Goal: Check status

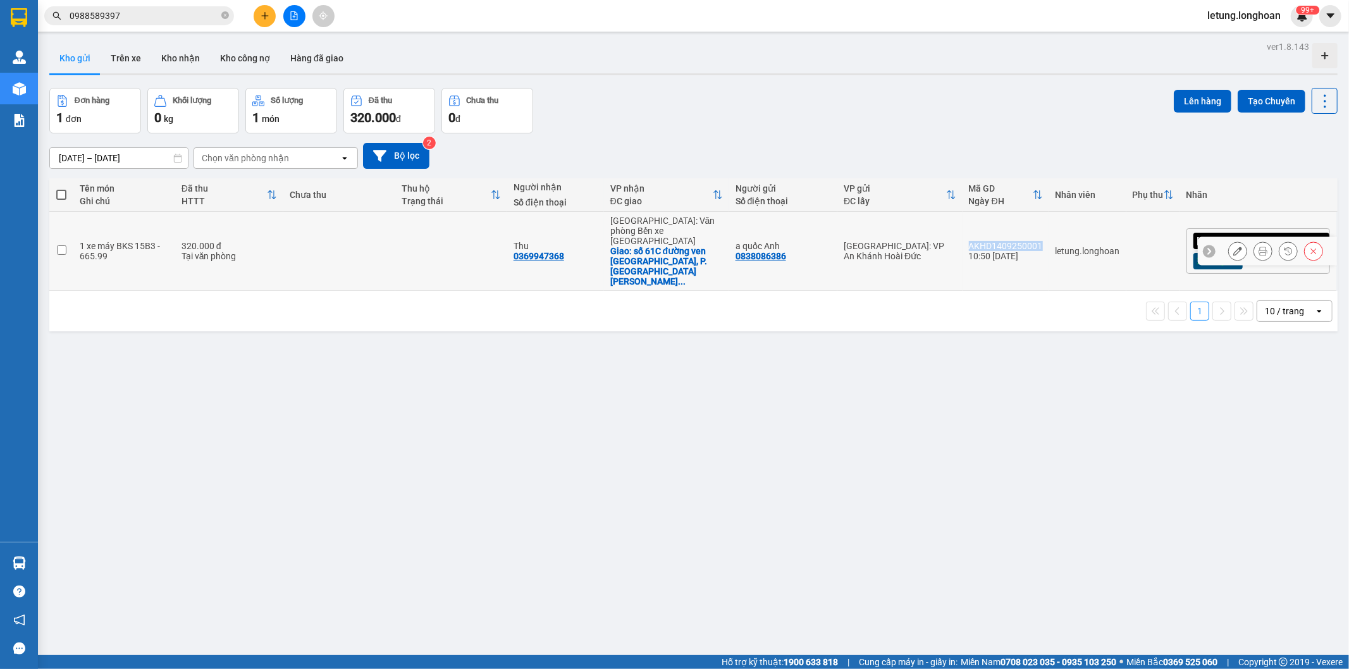
drag, startPoint x: 1103, startPoint y: 230, endPoint x: 1029, endPoint y: 231, distance: 74.6
click at [1029, 231] on td "AKHD1409250001 10:50 [DATE]" at bounding box center [1005, 251] width 87 height 79
checkbox input "true"
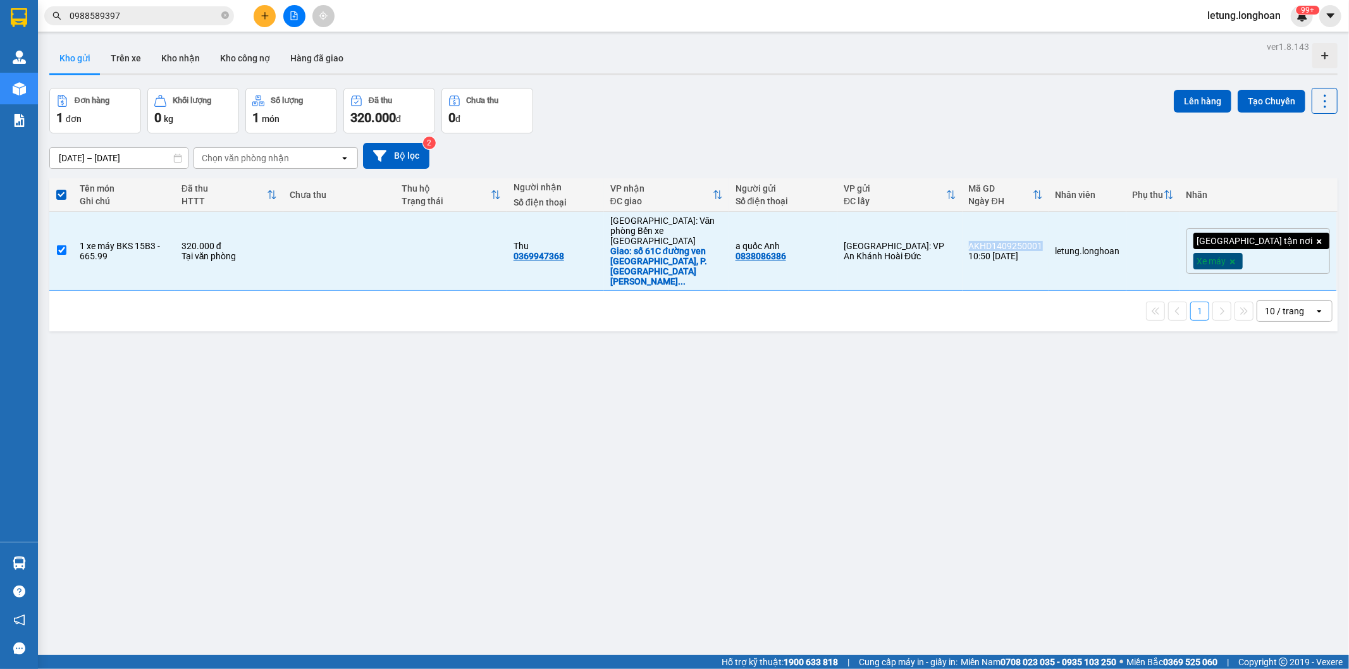
copy div "AKHD1409250001"
click at [182, 59] on button "Kho nhận" at bounding box center [180, 58] width 59 height 30
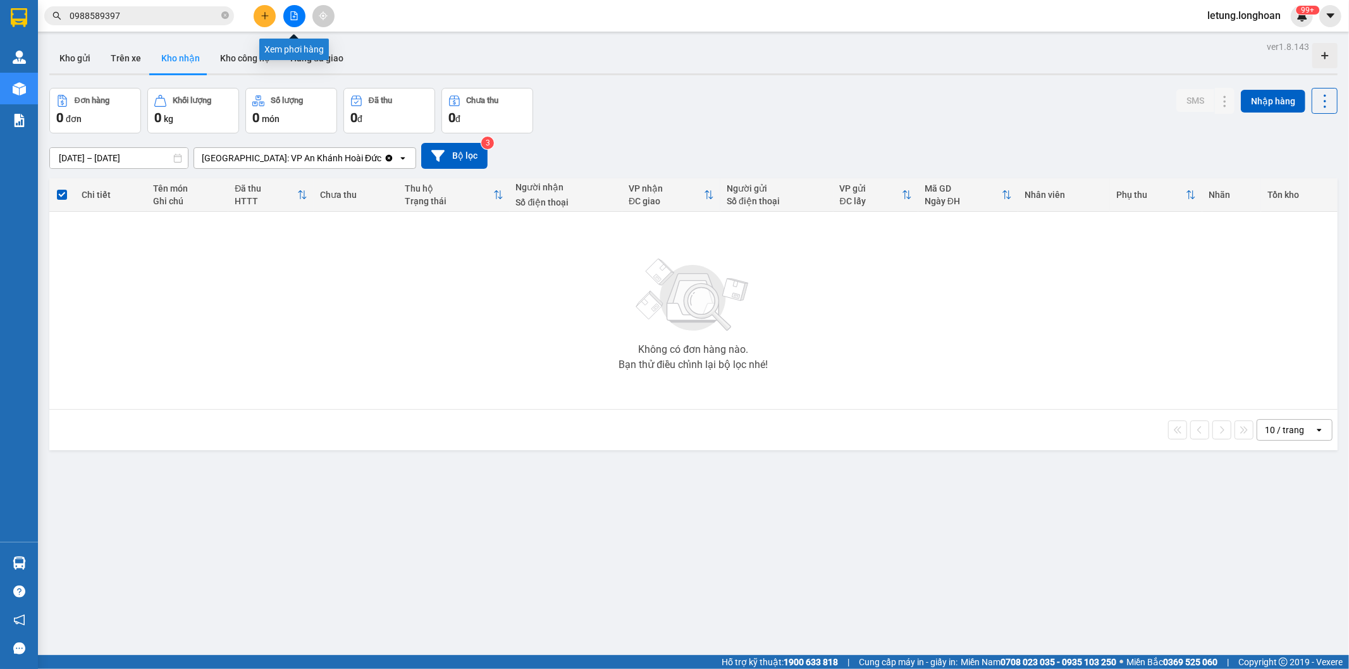
click at [292, 19] on icon "file-add" at bounding box center [294, 15] width 9 height 9
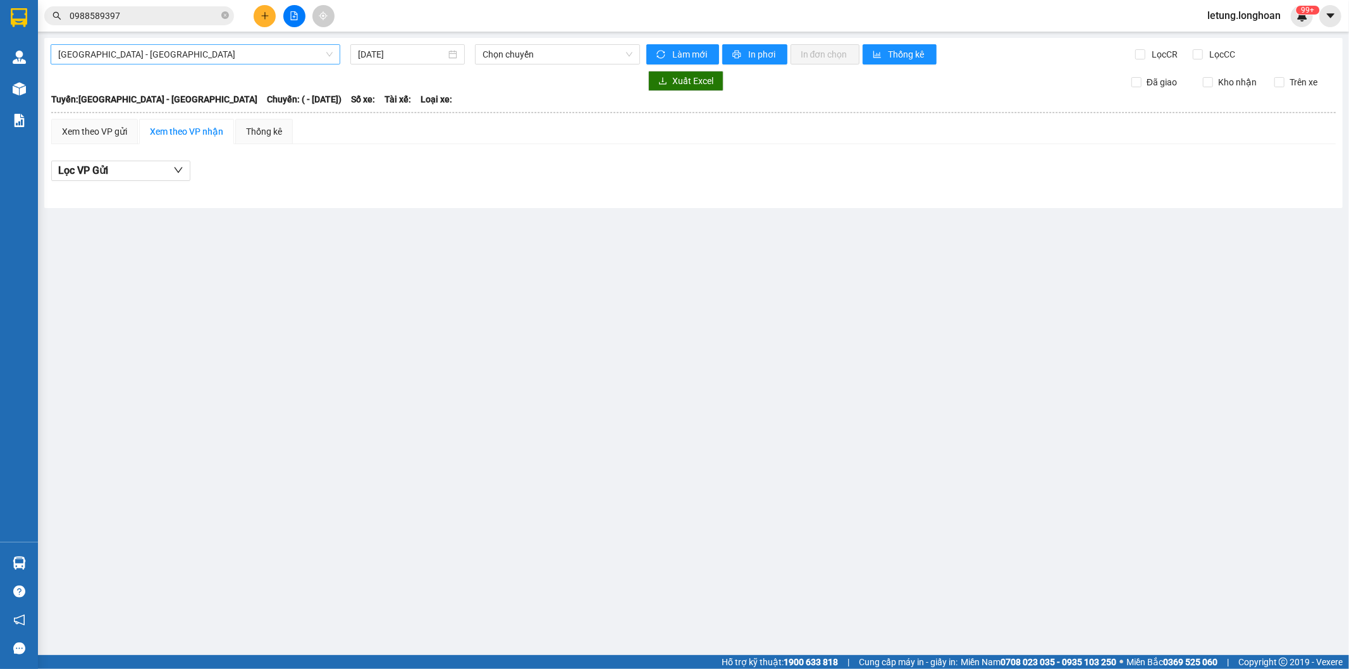
click at [141, 53] on span "[GEOGRAPHIC_DATA] - [GEOGRAPHIC_DATA]" at bounding box center [195, 54] width 274 height 19
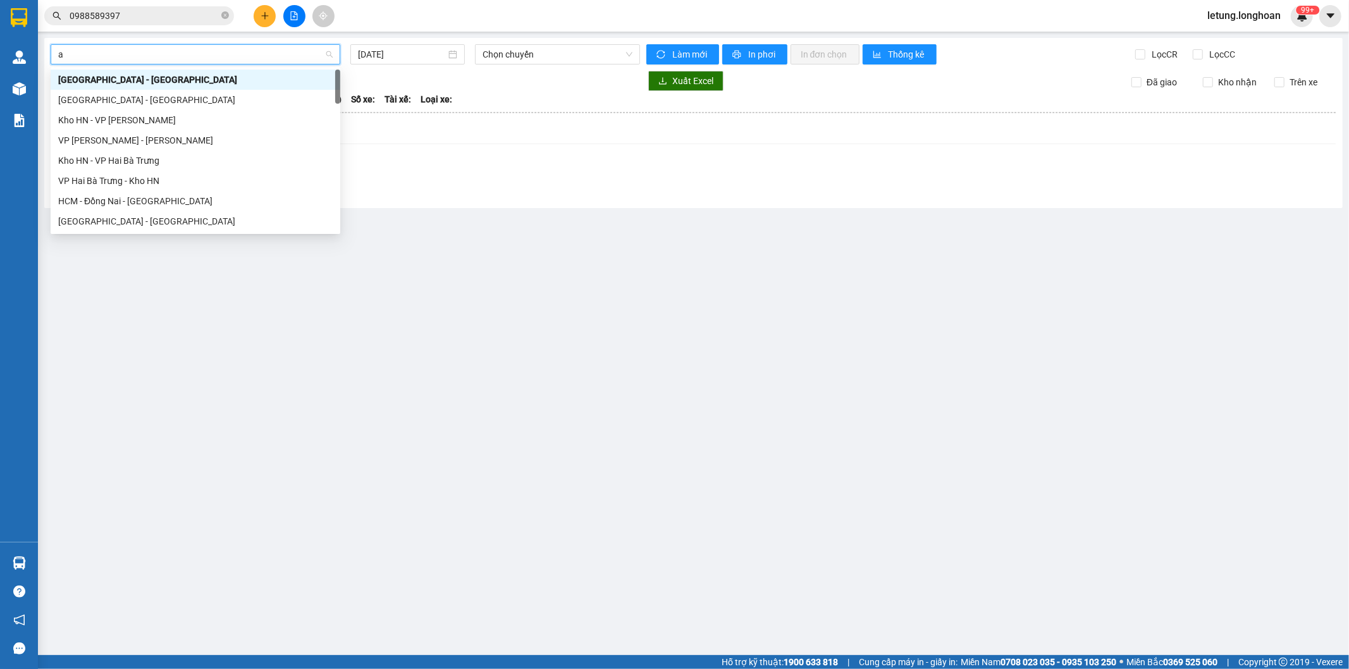
type input "an"
click at [144, 80] on div "Kho HN - VP [PERSON_NAME]" at bounding box center [195, 80] width 274 height 14
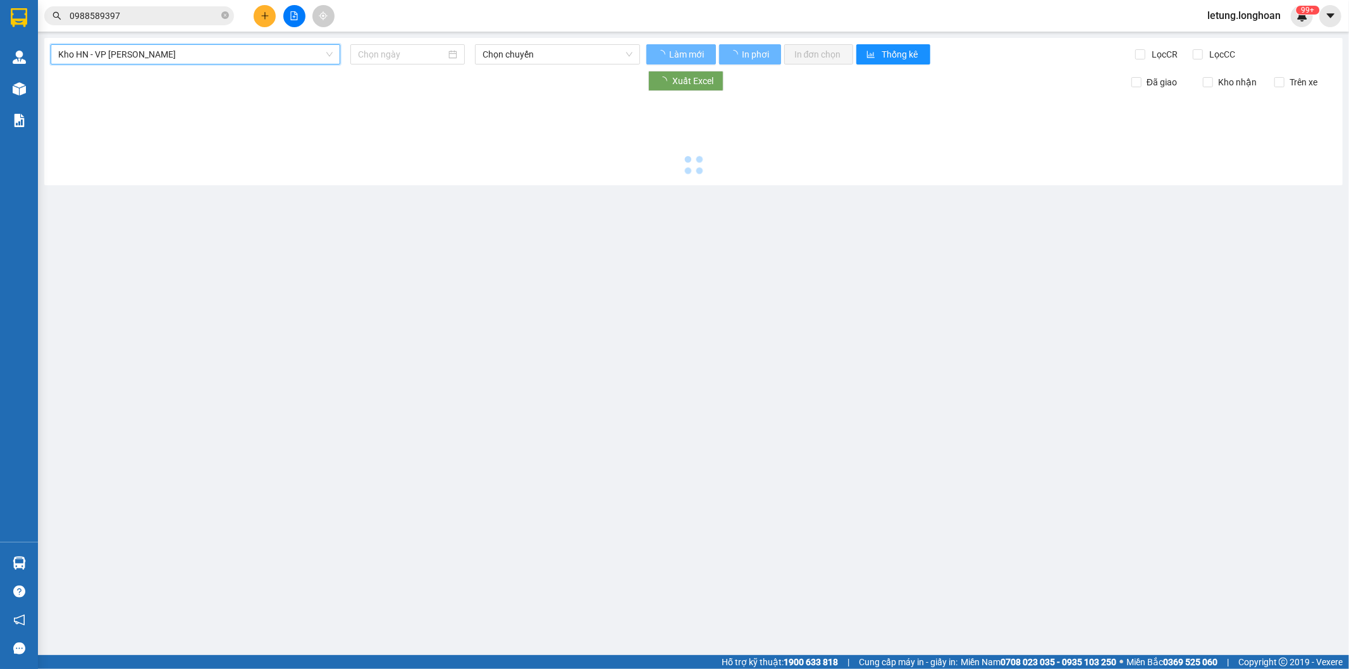
type input "[DATE]"
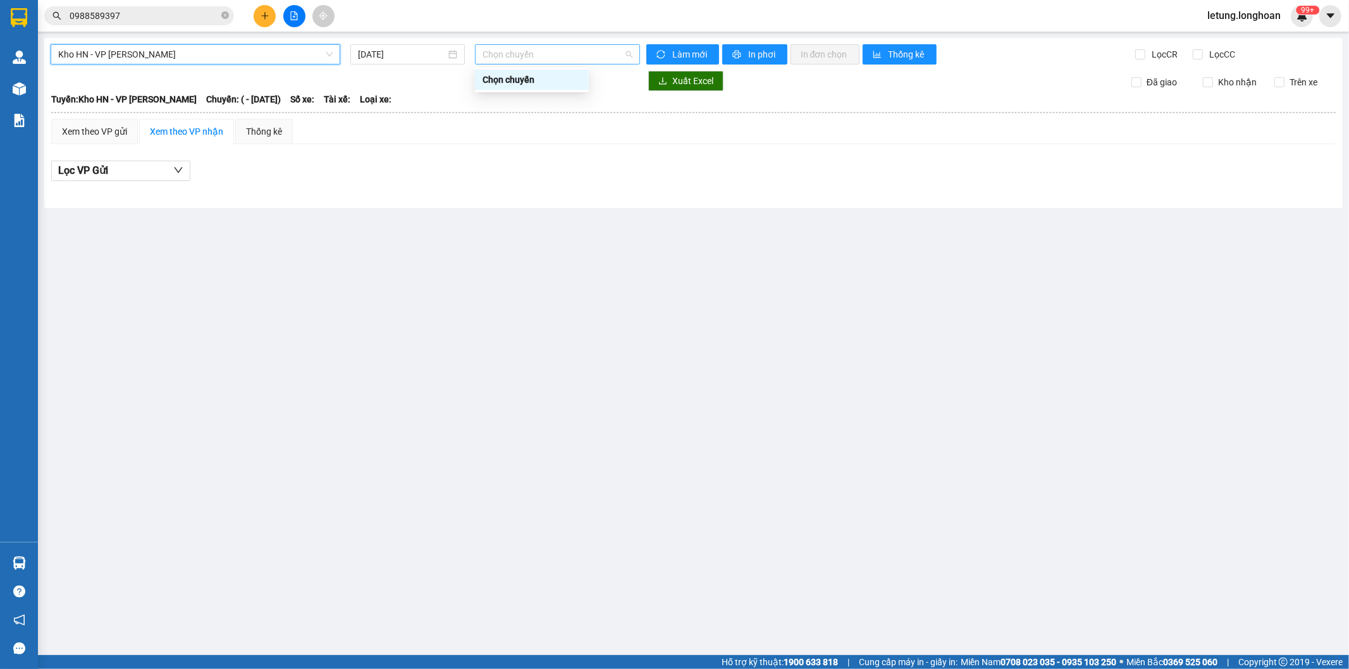
click at [517, 58] on span "Chọn chuyến" at bounding box center [556, 54] width 149 height 19
click at [622, 97] on div "Tuyến: Kho HN - VP [PERSON_NAME]: ( - [DATE]) Số xe: Tài xế: Loại xe:" at bounding box center [693, 99] width 1284 height 14
click at [553, 48] on span "Chọn chuyến" at bounding box center [556, 54] width 149 height 19
click at [592, 99] on div "Tuyến: Kho HN - VP [PERSON_NAME]: ( - [DATE]) Số xe: Tài xế: Loại xe:" at bounding box center [693, 99] width 1284 height 14
click at [525, 52] on span "Chọn chuyến" at bounding box center [556, 54] width 149 height 19
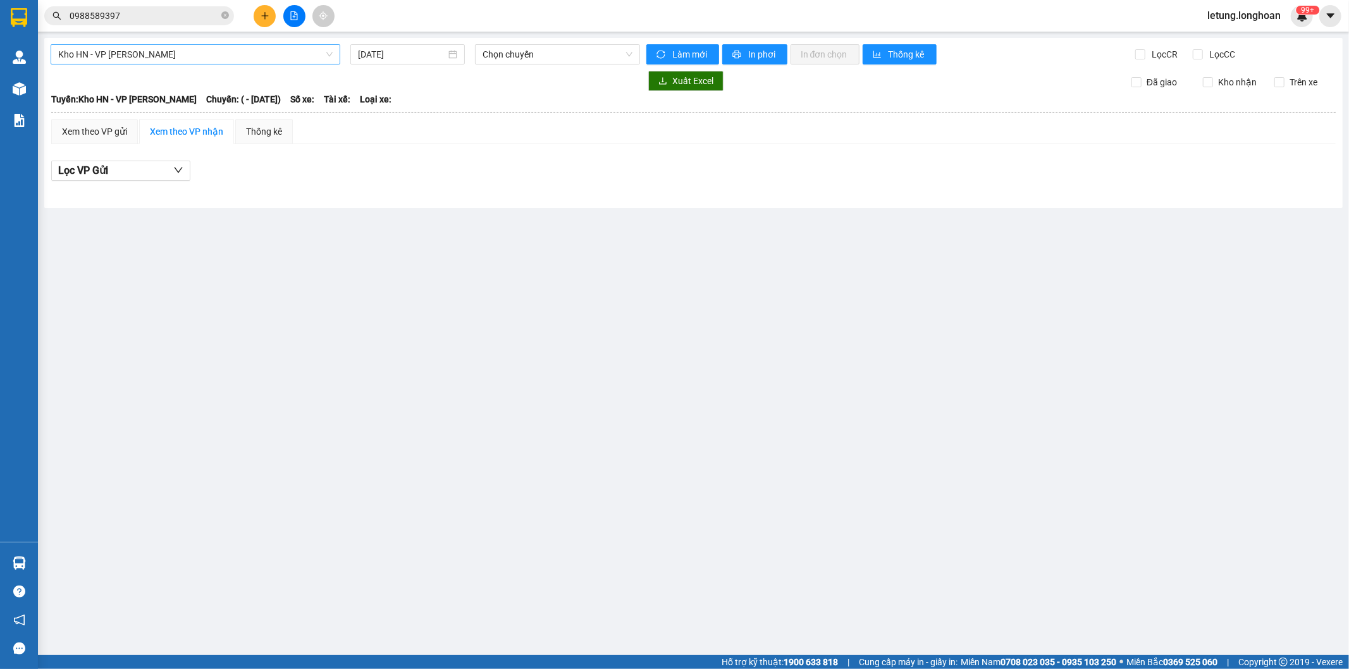
click at [593, 105] on div "Tuyến: Kho HN - VP [PERSON_NAME]: ( - [DATE]) Số xe: Tài xế: Loại xe:" at bounding box center [693, 99] width 1284 height 14
click at [269, 54] on span "Kho HN - VP [PERSON_NAME]" at bounding box center [195, 54] width 274 height 19
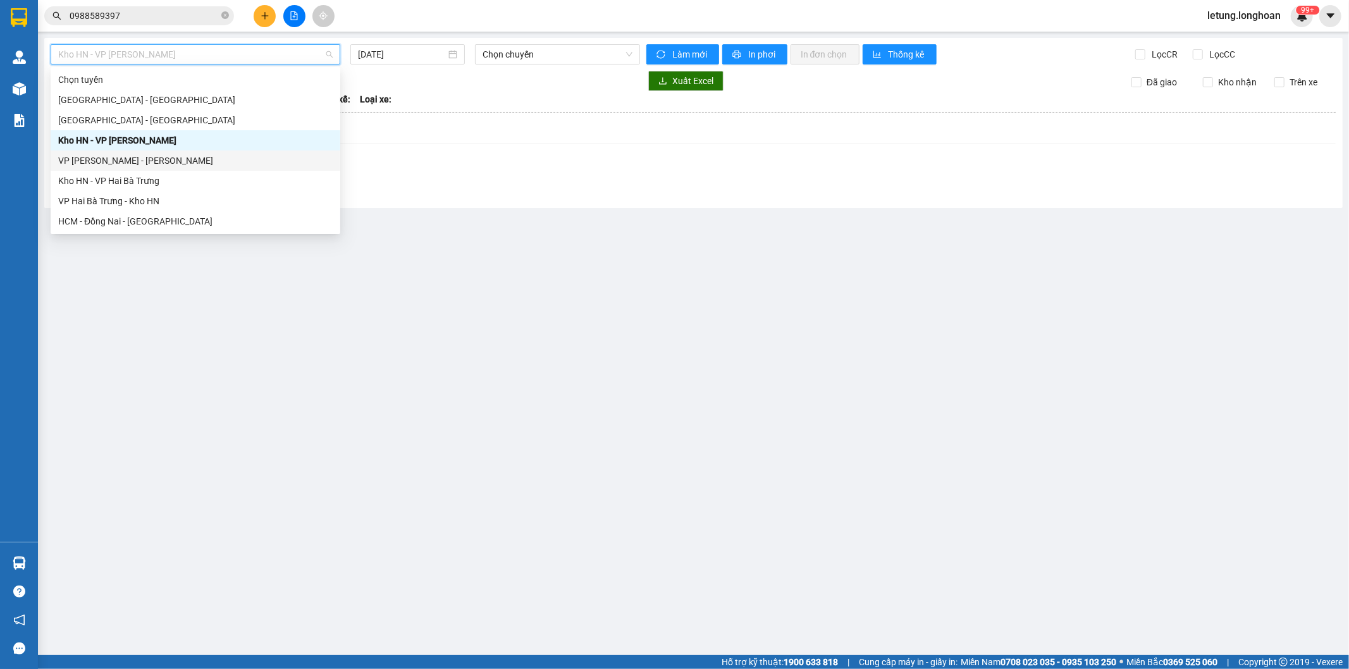
click at [124, 154] on div "VP [PERSON_NAME] - [PERSON_NAME]" at bounding box center [195, 161] width 274 height 14
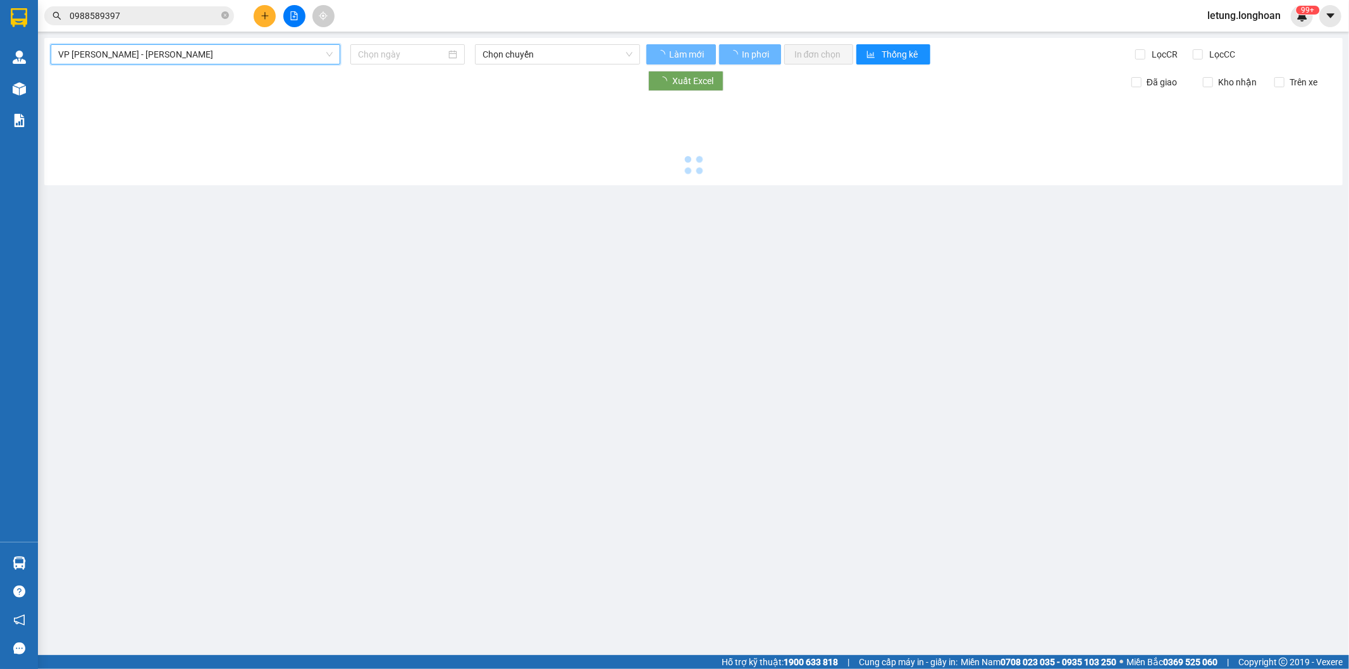
type input "[DATE]"
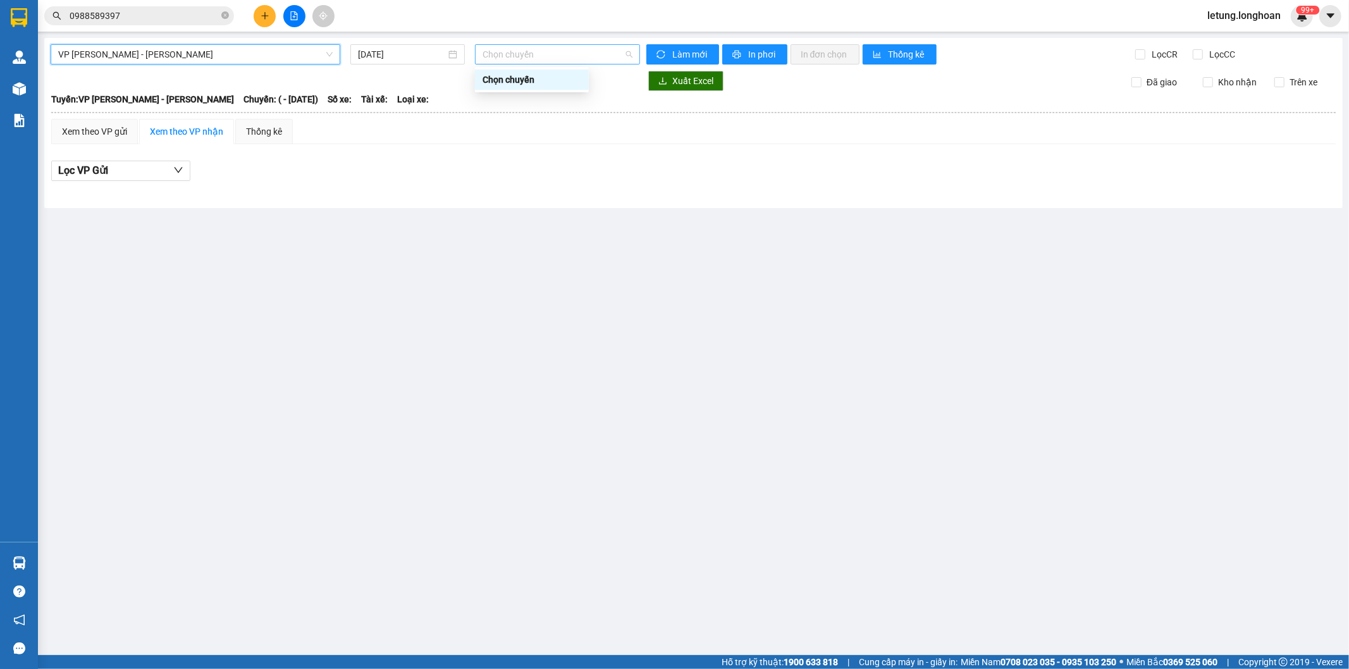
click at [525, 51] on span "Chọn chuyến" at bounding box center [556, 54] width 149 height 19
click at [197, 51] on span "VP [PERSON_NAME] - [PERSON_NAME]" at bounding box center [195, 54] width 274 height 19
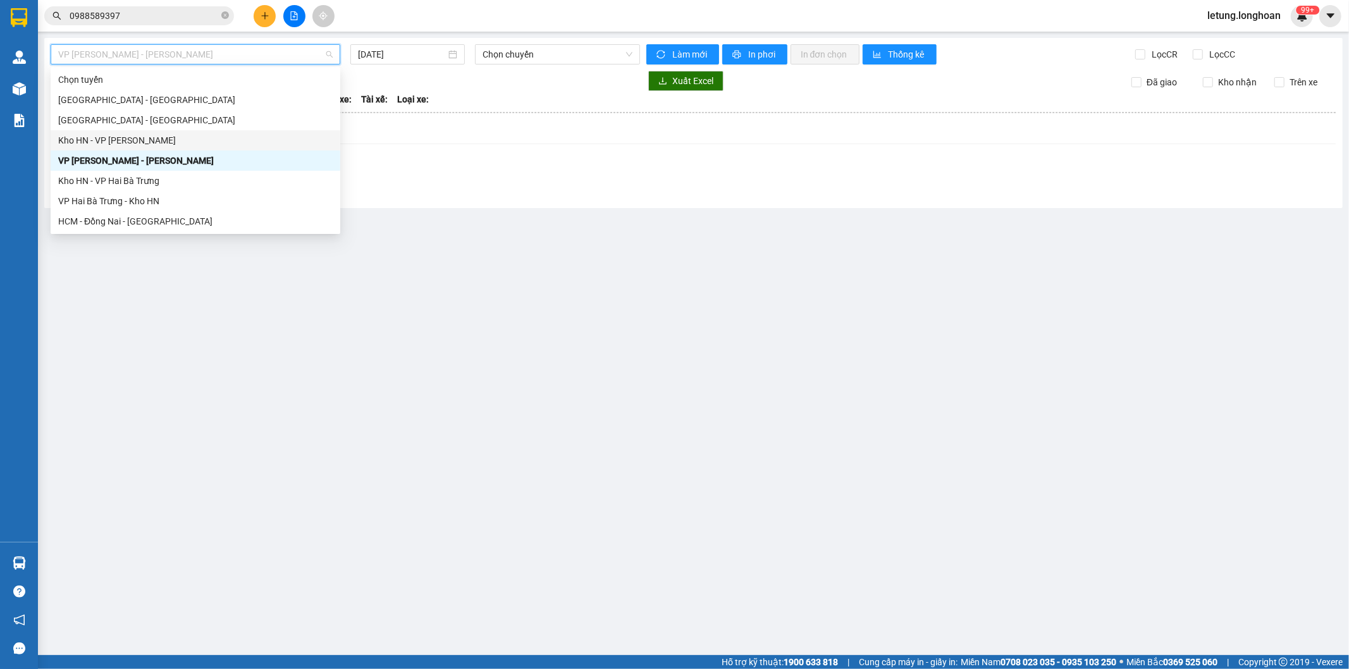
click at [171, 141] on div "Kho HN - VP [PERSON_NAME]" at bounding box center [195, 140] width 274 height 14
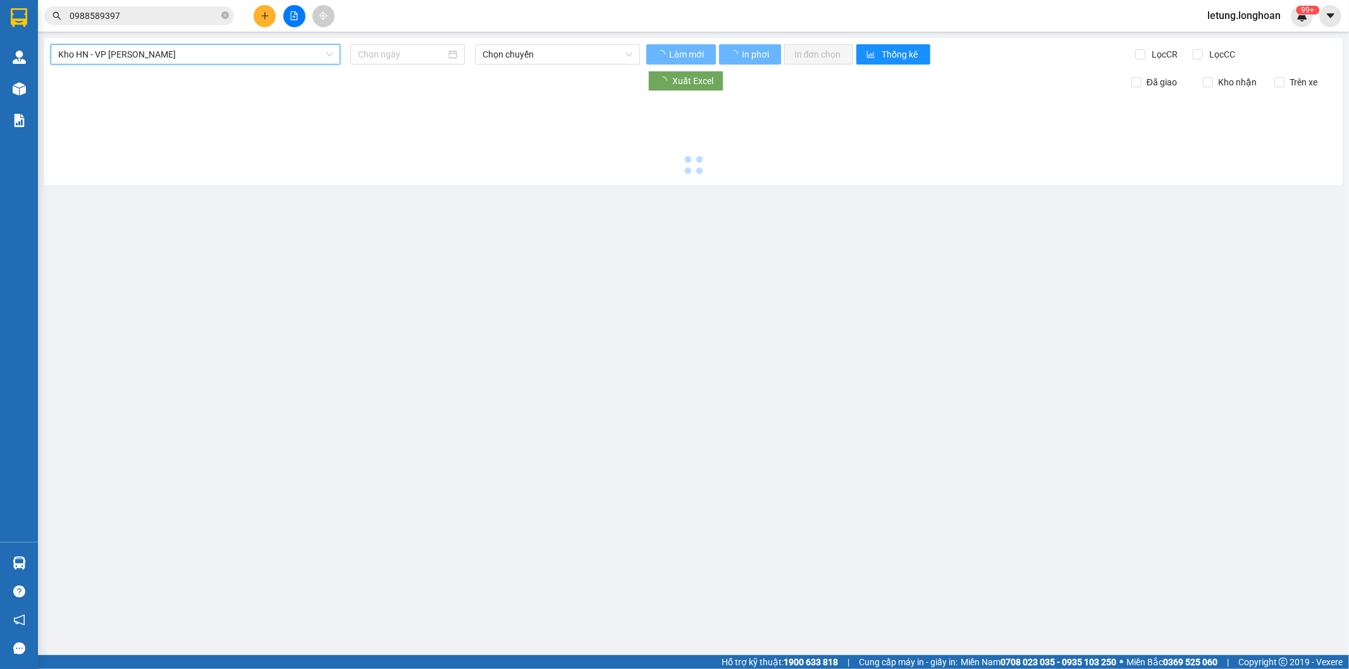
type input "[DATE]"
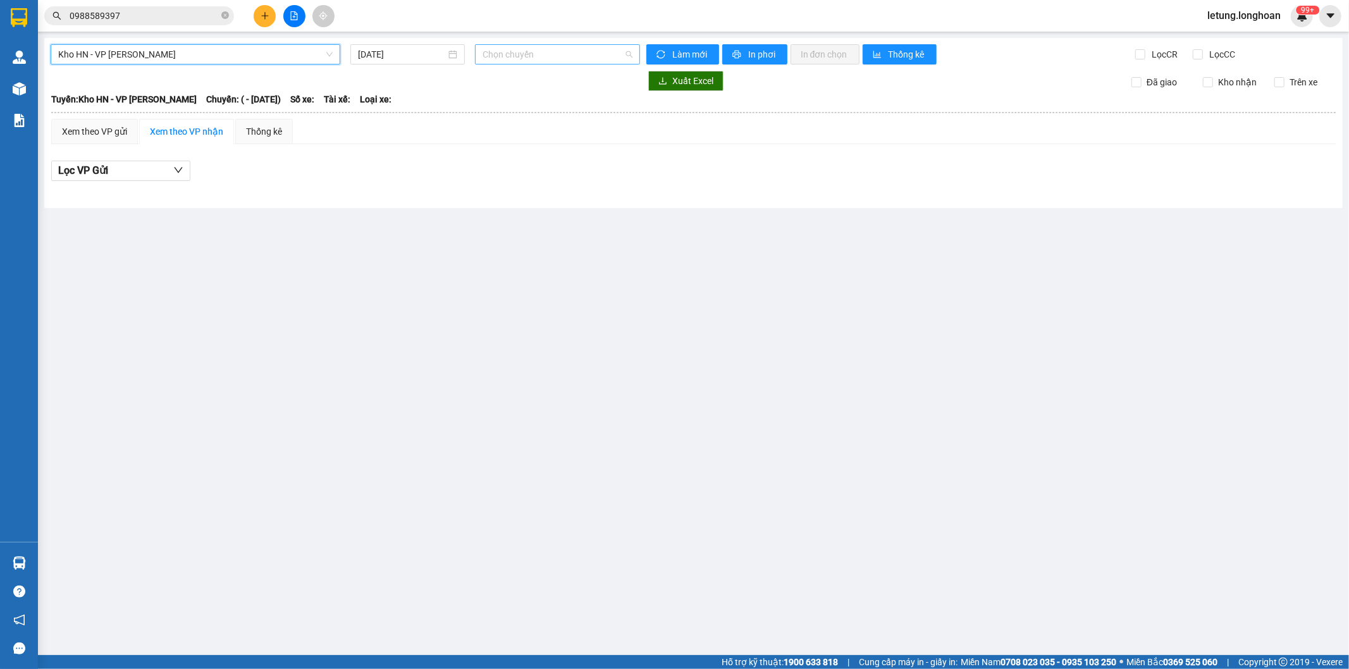
click at [563, 57] on span "Chọn chuyến" at bounding box center [556, 54] width 149 height 19
click at [534, 83] on div "Chọn chuyến" at bounding box center [531, 80] width 99 height 14
click at [559, 54] on span "Chọn chuyến" at bounding box center [556, 54] width 149 height 19
click at [506, 79] on div "Chọn chuyến" at bounding box center [531, 80] width 99 height 14
click at [520, 54] on span "Chọn chuyến" at bounding box center [556, 54] width 149 height 19
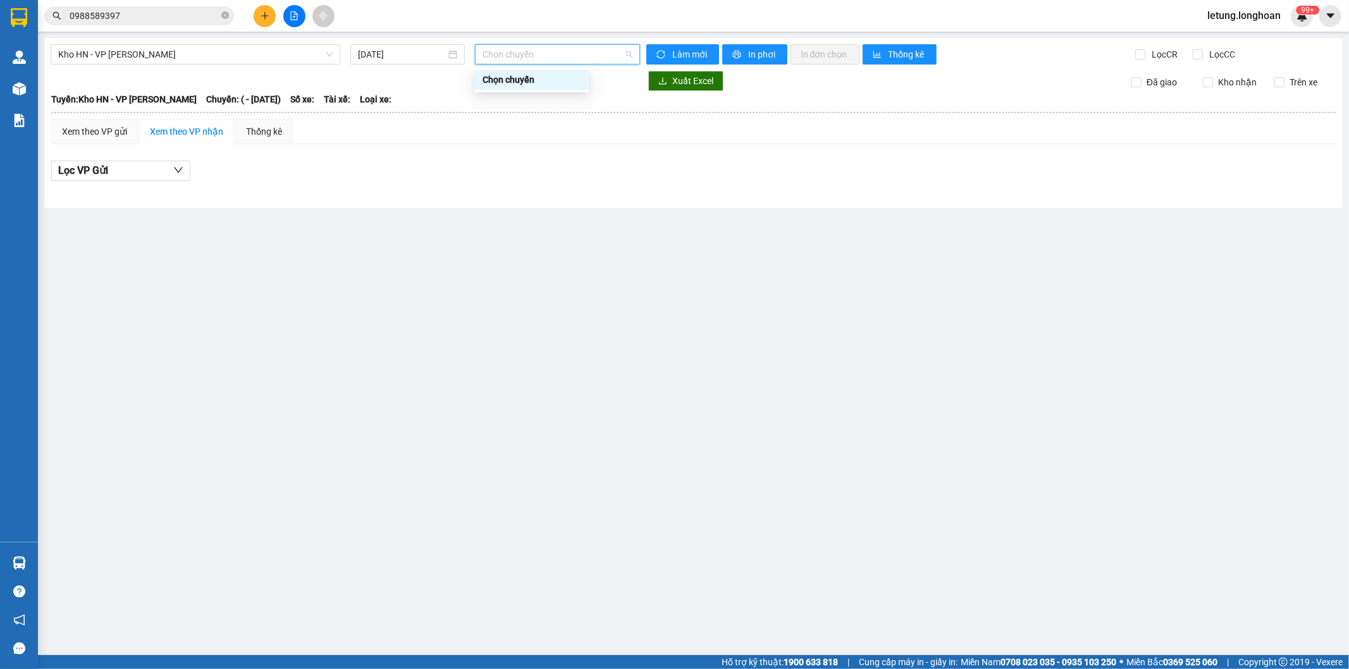
click at [547, 215] on main "Kho HN - VP An Khánh [DATE] Chọn chuyến Làm mới In phơi In đơn chọn Thống kê Lọ…" at bounding box center [674, 327] width 1349 height 655
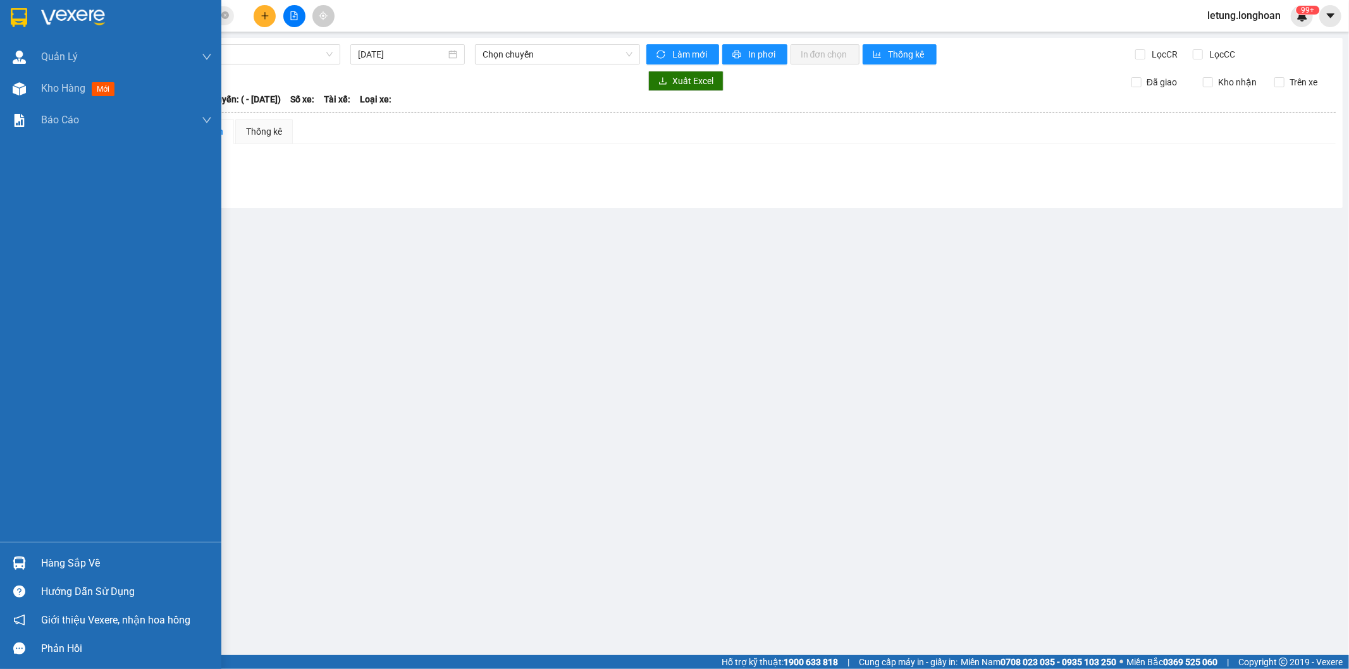
click at [9, 16] on div at bounding box center [19, 17] width 22 height 22
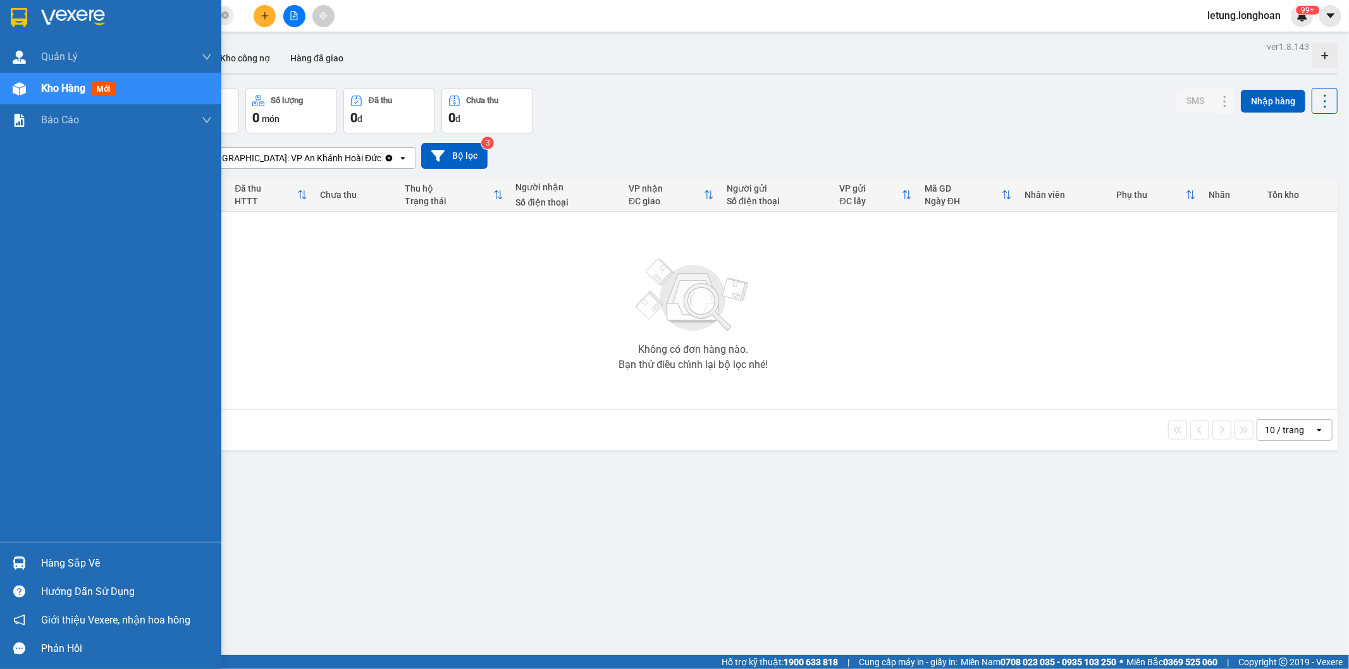
click at [15, 11] on img at bounding box center [19, 17] width 16 height 19
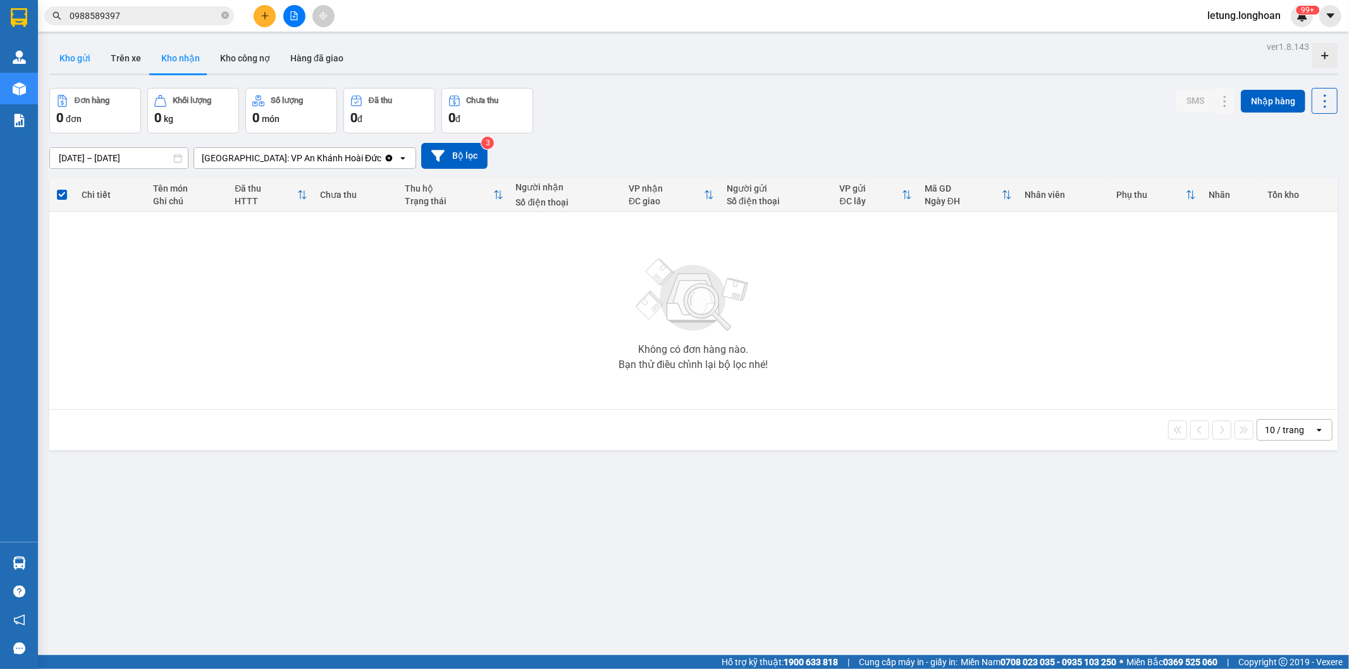
click at [74, 51] on button "Kho gửi" at bounding box center [74, 58] width 51 height 30
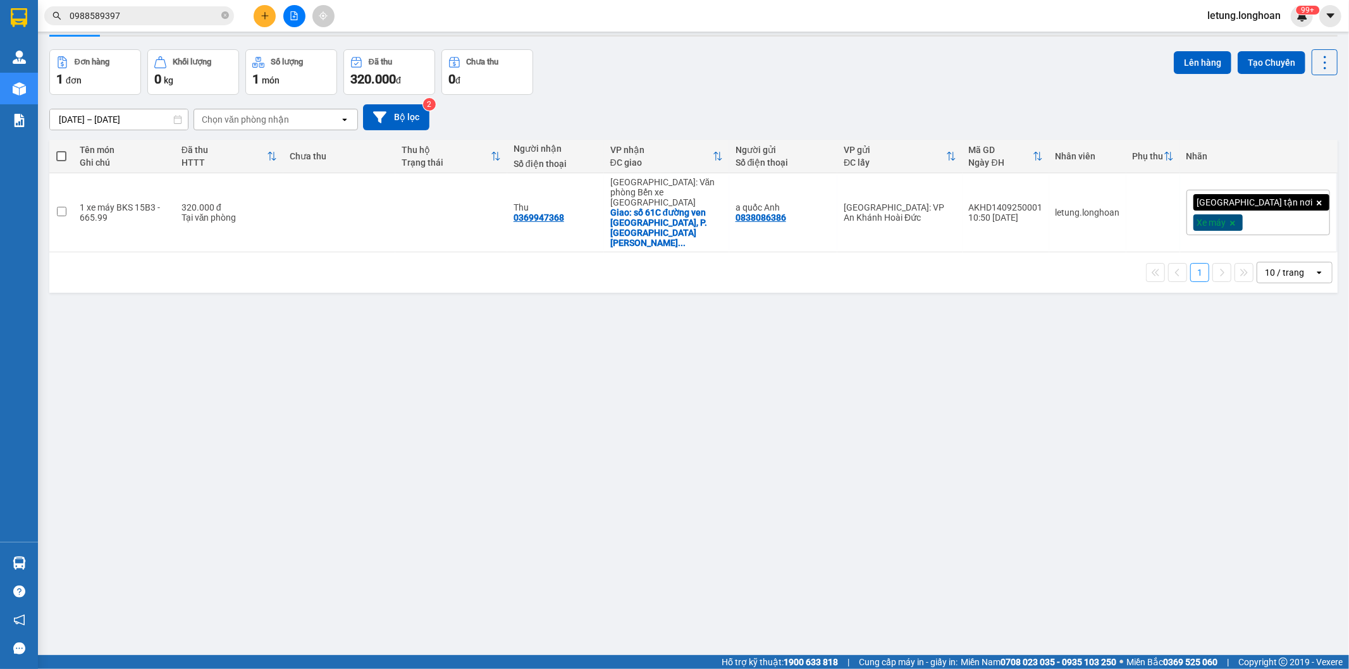
scroll to position [58, 0]
